Goal: Navigation & Orientation: Find specific page/section

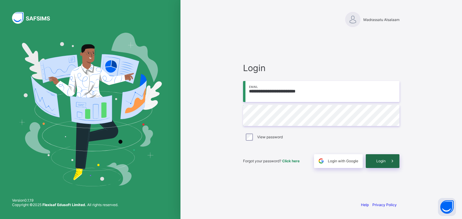
click at [391, 158] on span at bounding box center [392, 162] width 14 height 14
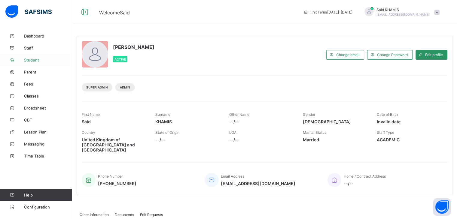
click at [35, 62] on span "Student" at bounding box center [48, 60] width 48 height 5
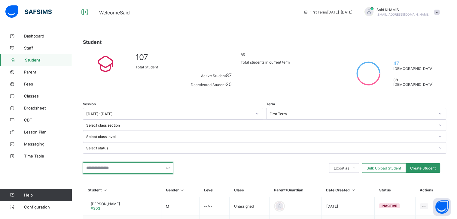
click at [121, 163] on input "text" at bounding box center [128, 168] width 90 height 11
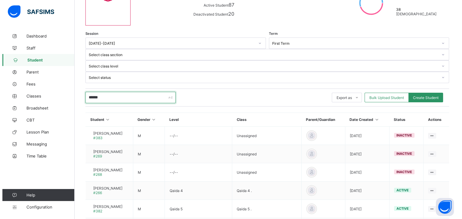
scroll to position [80, 0]
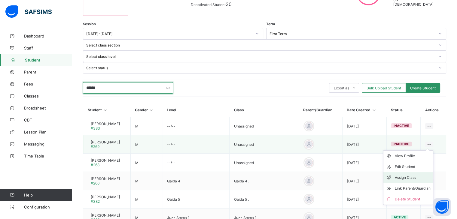
type input "******"
click at [414, 175] on div "Assign Class" at bounding box center [413, 178] width 36 height 6
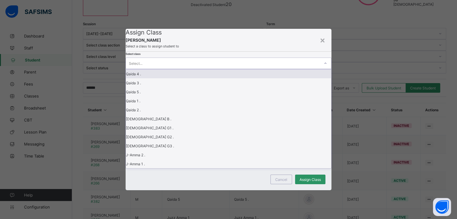
click at [324, 66] on icon at bounding box center [326, 63] width 4 height 6
click at [202, 78] on div "Qaida 4 ." at bounding box center [228, 73] width 205 height 9
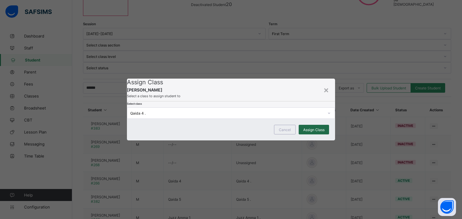
click at [316, 132] on span "Assign Class" at bounding box center [313, 130] width 21 height 5
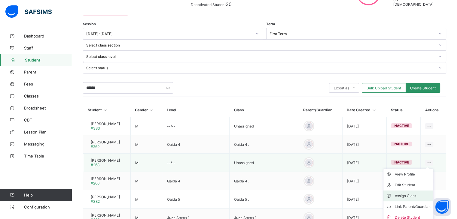
click at [417, 193] on div "Assign Class" at bounding box center [413, 196] width 36 height 6
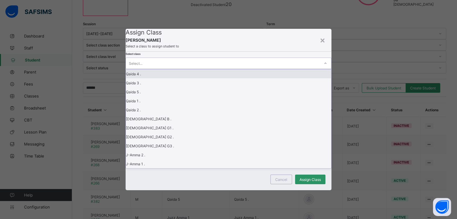
click at [240, 68] on div "Select..." at bounding box center [223, 63] width 194 height 8
click at [227, 78] on div "Qaida 4 ." at bounding box center [228, 73] width 205 height 9
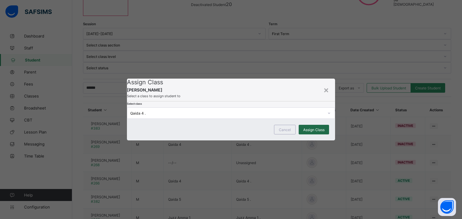
click at [317, 132] on span "Assign Class" at bounding box center [313, 130] width 21 height 5
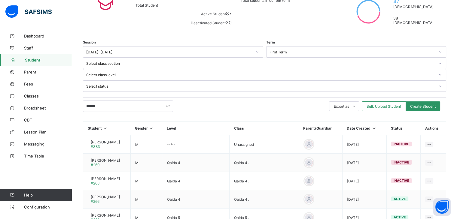
scroll to position [63, 0]
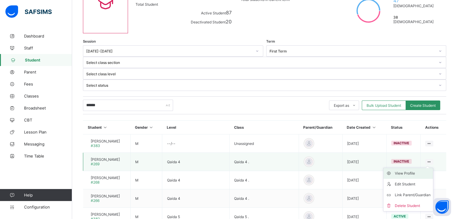
click at [410, 171] on div "View Profile" at bounding box center [413, 174] width 36 height 6
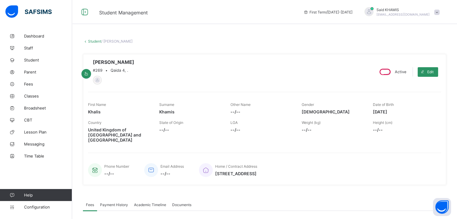
click at [95, 41] on link "Student" at bounding box center [94, 41] width 13 height 5
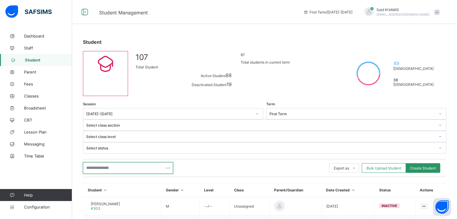
click at [129, 163] on input "text" at bounding box center [128, 168] width 90 height 11
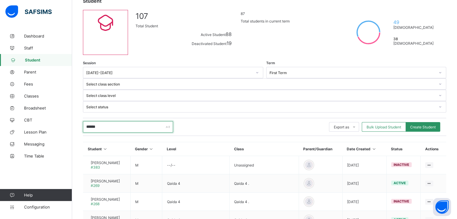
scroll to position [46, 0]
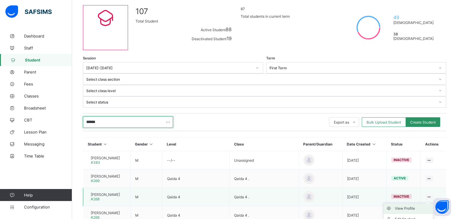
type input "******"
click at [406, 206] on div "View Profile" at bounding box center [413, 209] width 36 height 6
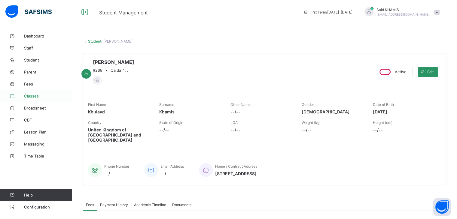
click at [31, 97] on span "Classes" at bounding box center [48, 96] width 48 height 5
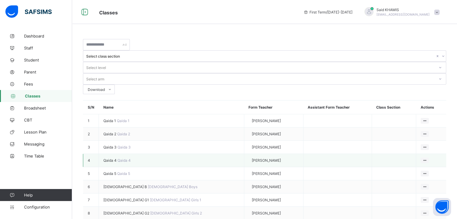
click at [114, 158] on span "Qaida 4" at bounding box center [110, 160] width 14 height 5
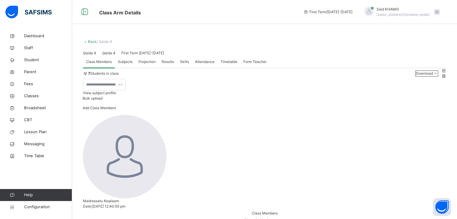
click at [88, 43] on link "Back" at bounding box center [92, 41] width 9 height 5
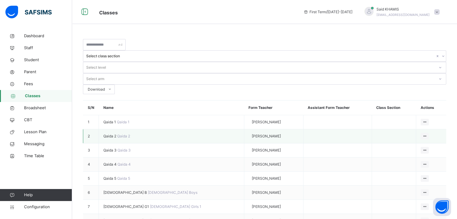
click at [112, 134] on span "Qaida 2" at bounding box center [110, 136] width 14 height 5
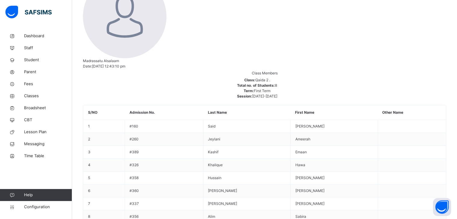
scroll to position [141, 0]
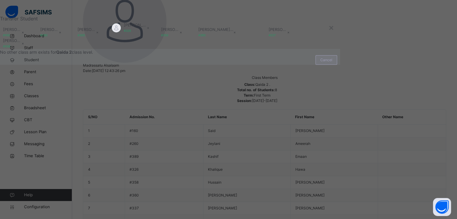
click at [320, 63] on span "Cancel" at bounding box center [326, 59] width 12 height 5
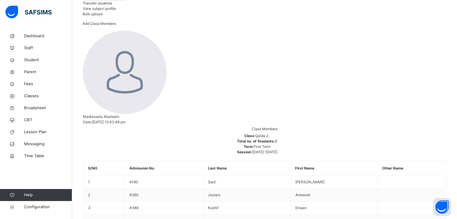
scroll to position [94, 0]
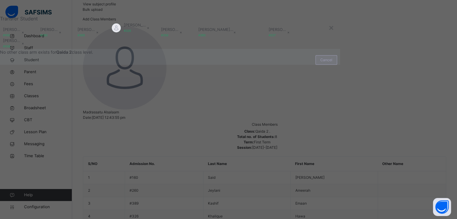
click at [324, 63] on span "Cancel" at bounding box center [326, 59] width 12 height 5
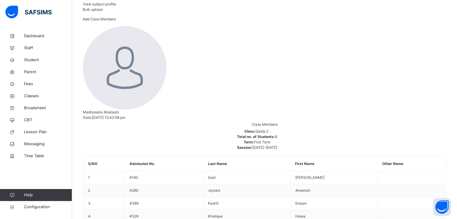
scroll to position [0, 0]
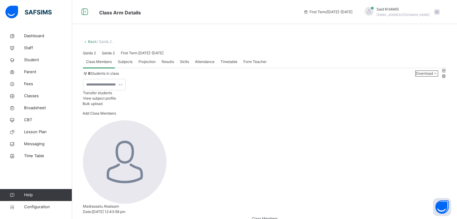
click at [90, 44] on link "Back" at bounding box center [92, 41] width 9 height 5
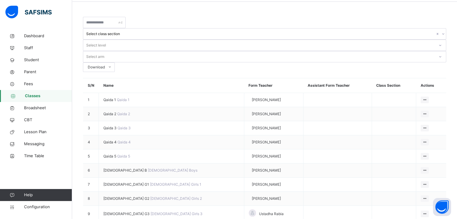
scroll to position [26, 0]
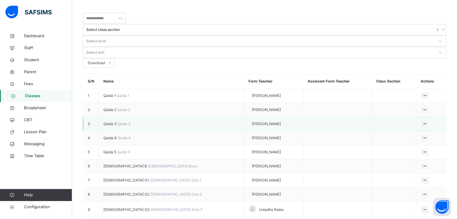
click at [118, 122] on span "Qaida 3" at bounding box center [110, 124] width 14 height 5
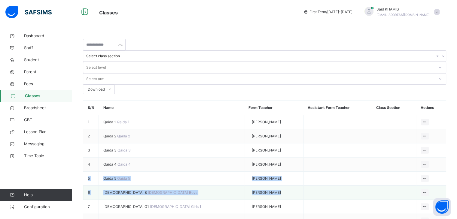
drag, startPoint x: 405, startPoint y: 141, endPoint x: 412, endPoint y: 165, distance: 25.1
click at [412, 165] on tbody "1 Qaida 1 Qaida 1 Ustadha Sahra View Class Assign form Teacher 2 Qaida 2 Qaida …" at bounding box center [264, 194] width 363 height 158
click at [372, 158] on td at bounding box center [394, 165] width 44 height 14
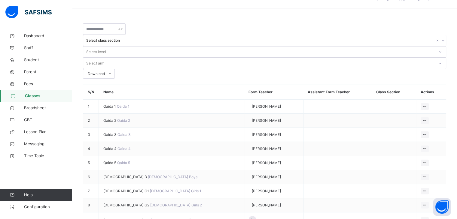
scroll to position [15, 0]
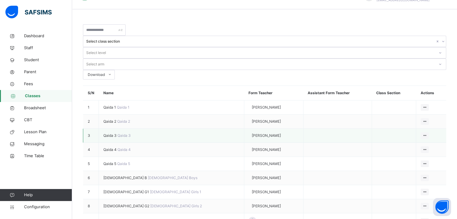
click at [112, 133] on span "Qaida 3" at bounding box center [110, 135] width 14 height 5
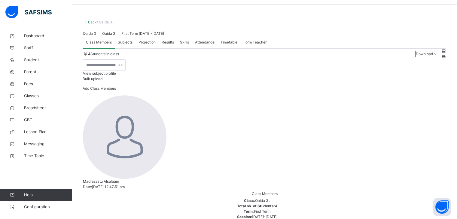
scroll to position [14, 0]
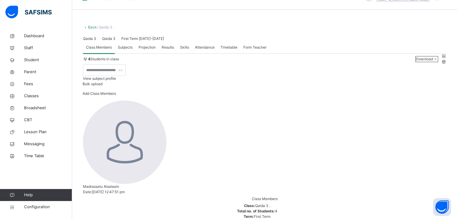
click at [90, 28] on link "Back" at bounding box center [92, 27] width 9 height 5
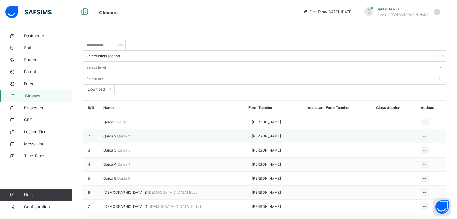
click at [114, 134] on span "Qaida 2" at bounding box center [110, 136] width 14 height 5
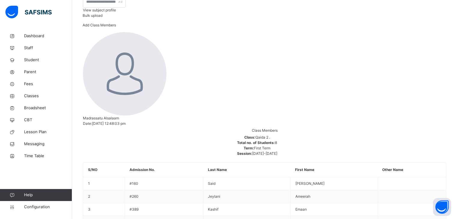
scroll to position [75, 0]
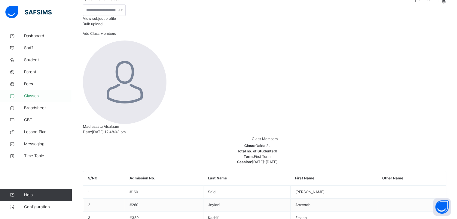
click at [35, 95] on span "Classes" at bounding box center [48, 96] width 48 height 6
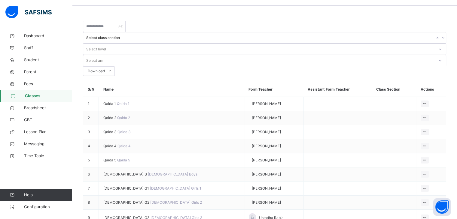
scroll to position [18, 0]
click at [113, 116] on span "Qaida 2" at bounding box center [110, 118] width 14 height 5
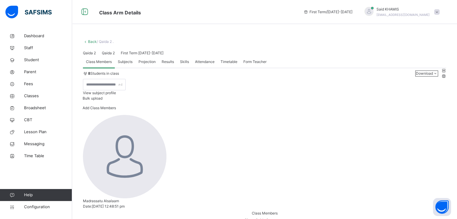
drag, startPoint x: 241, startPoint y: 75, endPoint x: 385, endPoint y: 85, distance: 144.6
click at [385, 56] on div "Qaida 2 Qaida 2 First Term [DATE]-[DATE]" at bounding box center [264, 53] width 363 height 5
